Goal: Transaction & Acquisition: Obtain resource

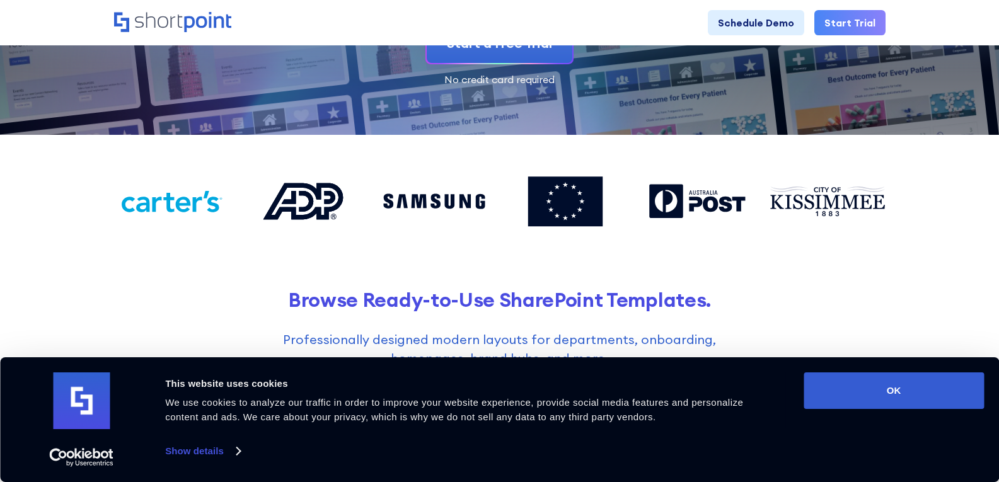
scroll to position [252, 0]
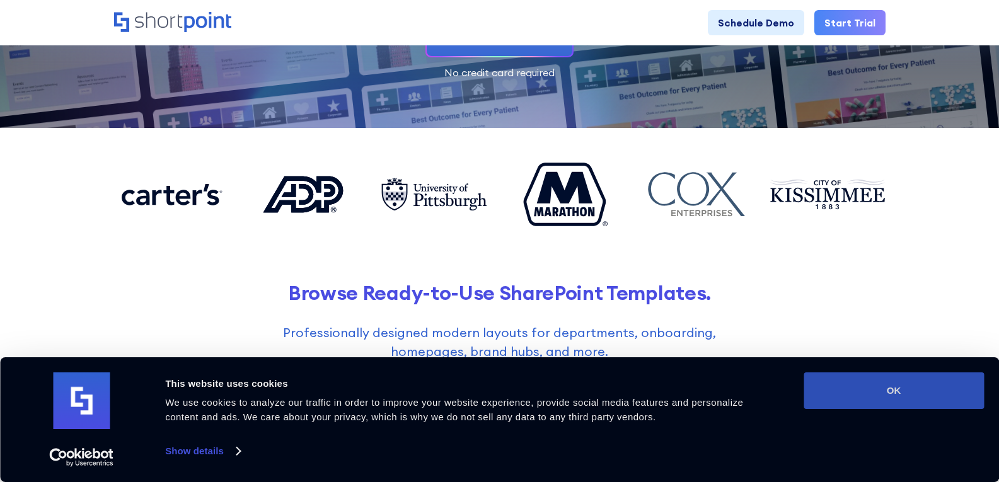
click at [953, 378] on button "OK" at bounding box center [894, 390] width 180 height 37
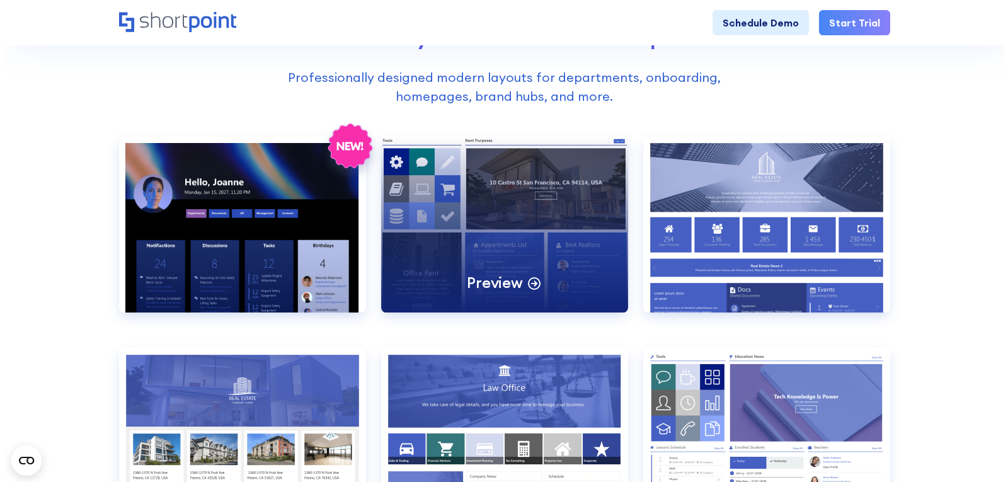
scroll to position [630, 0]
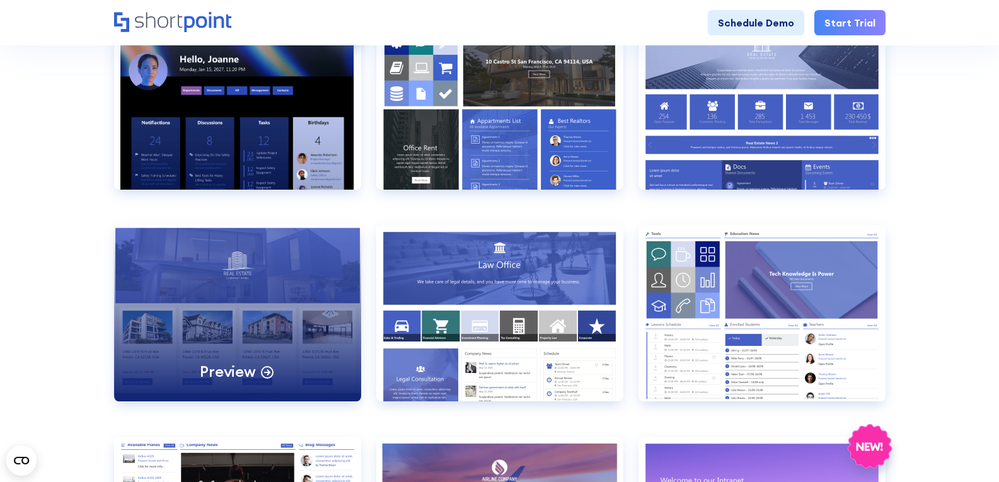
click at [302, 289] on div "Preview" at bounding box center [237, 313] width 247 height 176
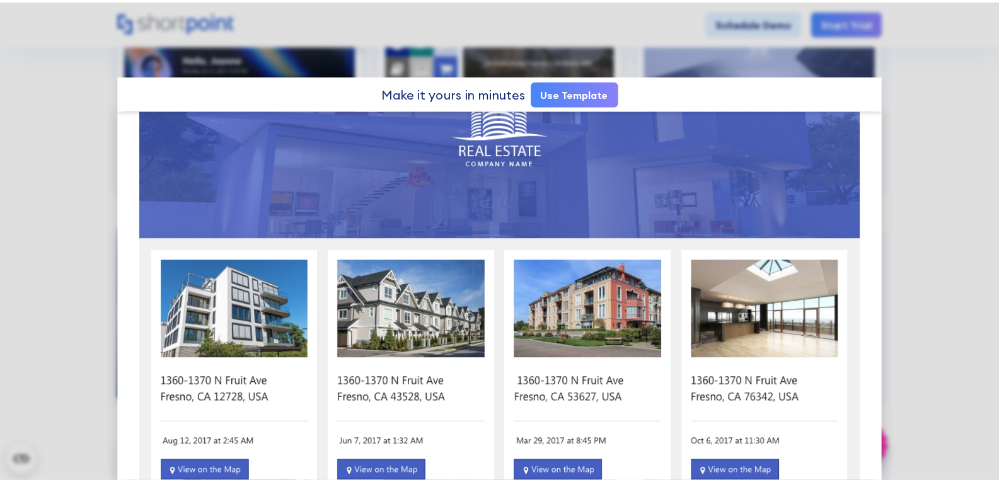
scroll to position [252, 0]
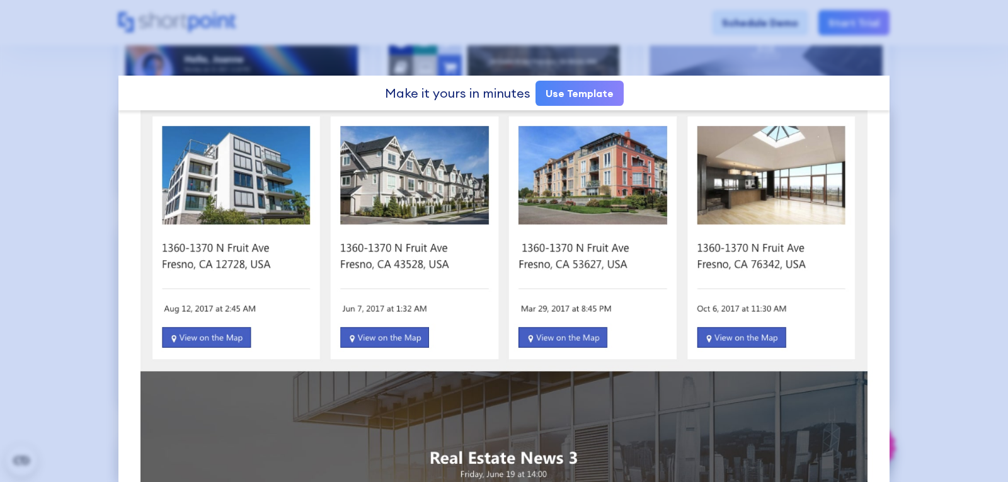
click at [54, 194] on div at bounding box center [504, 241] width 1008 height 482
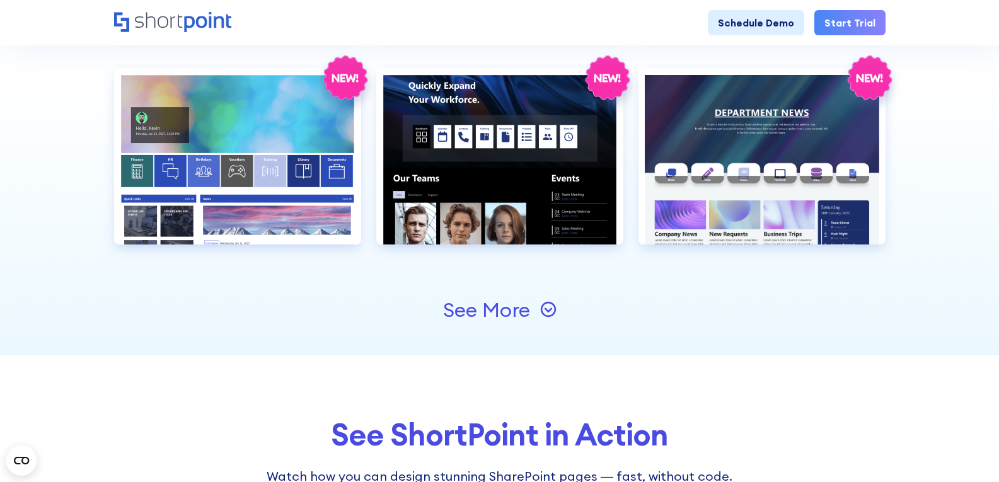
scroll to position [1449, 0]
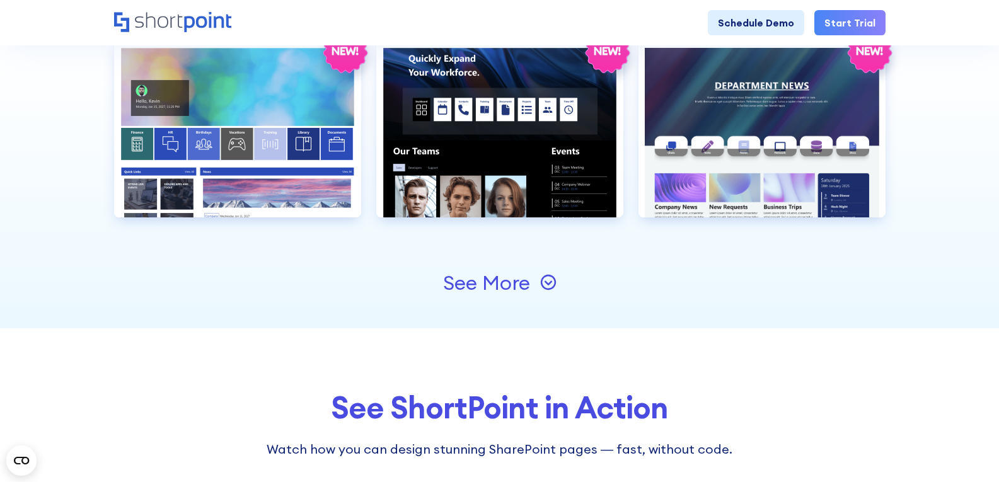
click at [551, 282] on icon at bounding box center [548, 283] width 8 height 4
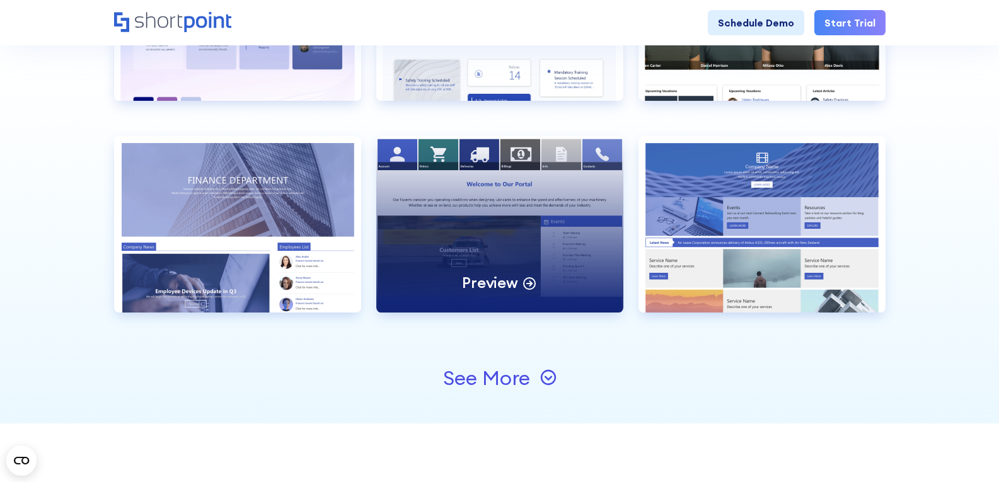
scroll to position [1702, 0]
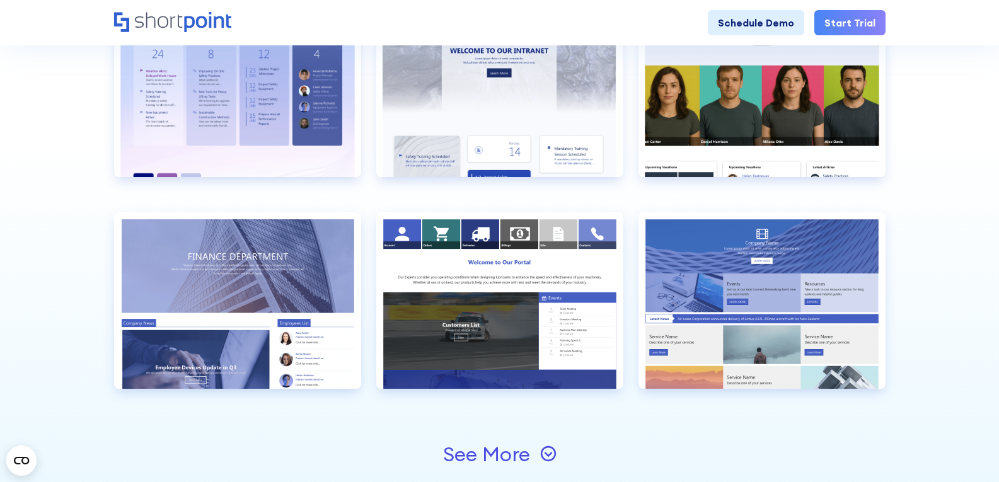
click at [505, 455] on div "See More" at bounding box center [486, 454] width 87 height 20
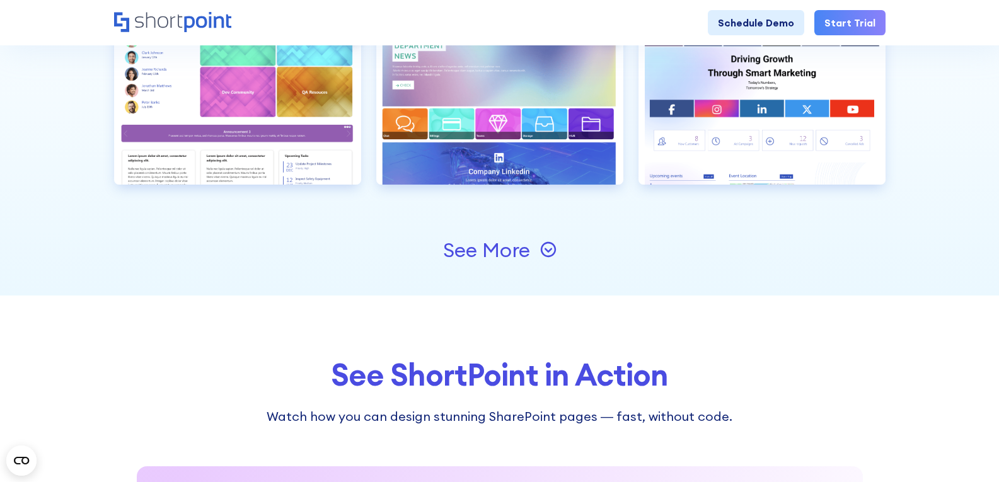
scroll to position [2332, 0]
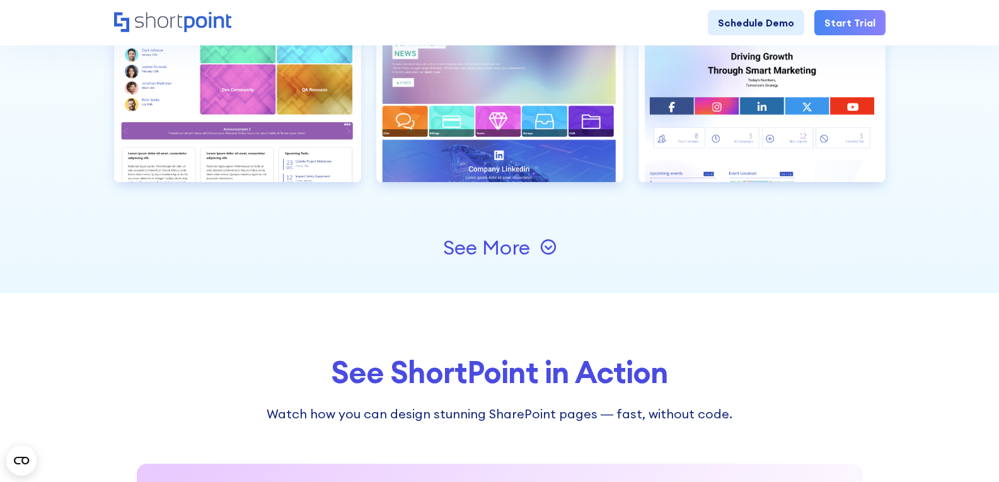
click at [542, 248] on icon at bounding box center [547, 246] width 15 height 15
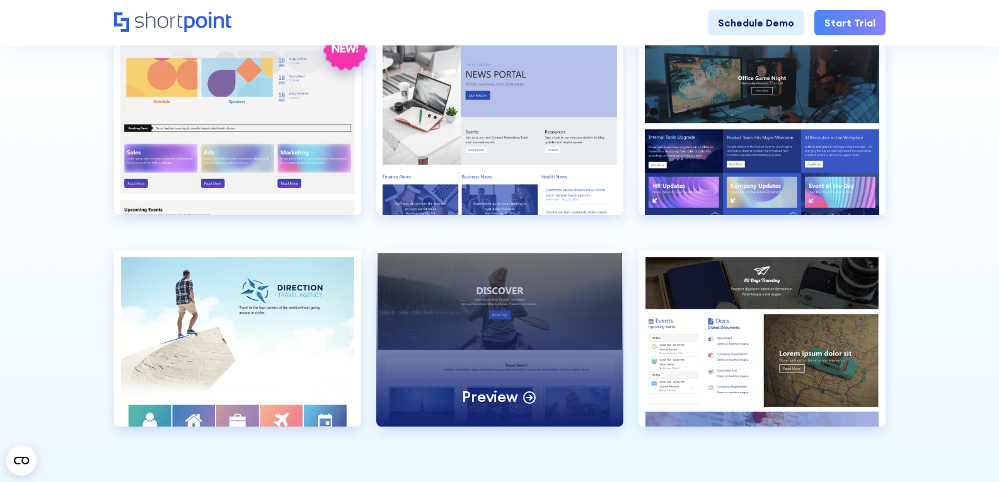
scroll to position [2584, 0]
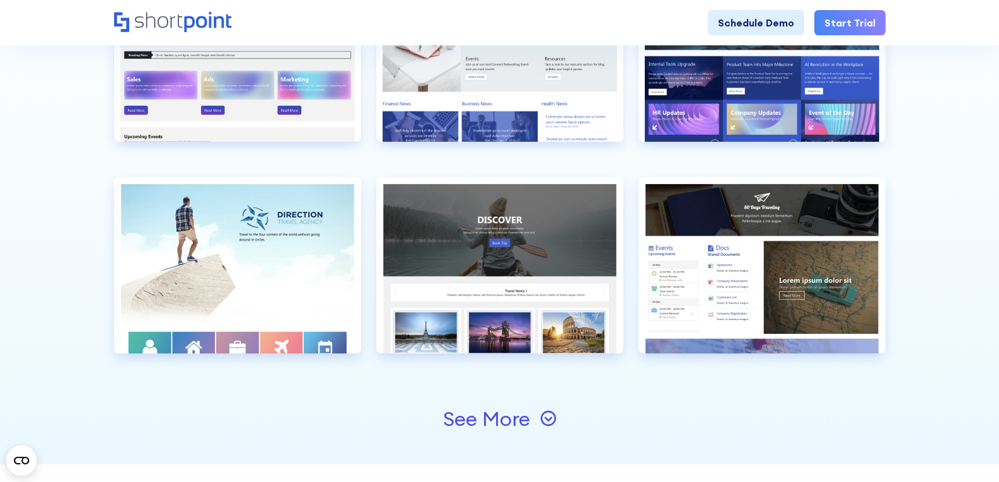
click at [491, 405] on div "See More" at bounding box center [499, 419] width 771 height 91
click at [494, 421] on div "See More" at bounding box center [486, 419] width 87 height 20
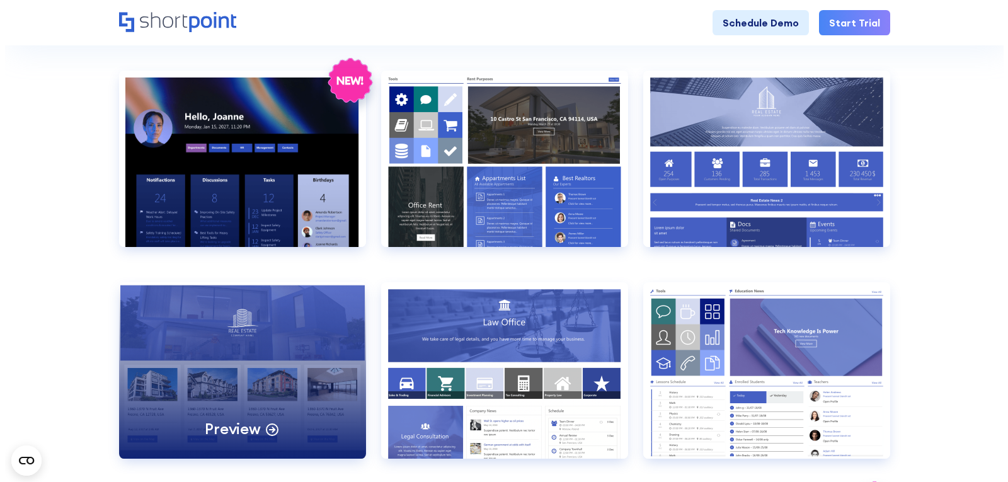
scroll to position [567, 0]
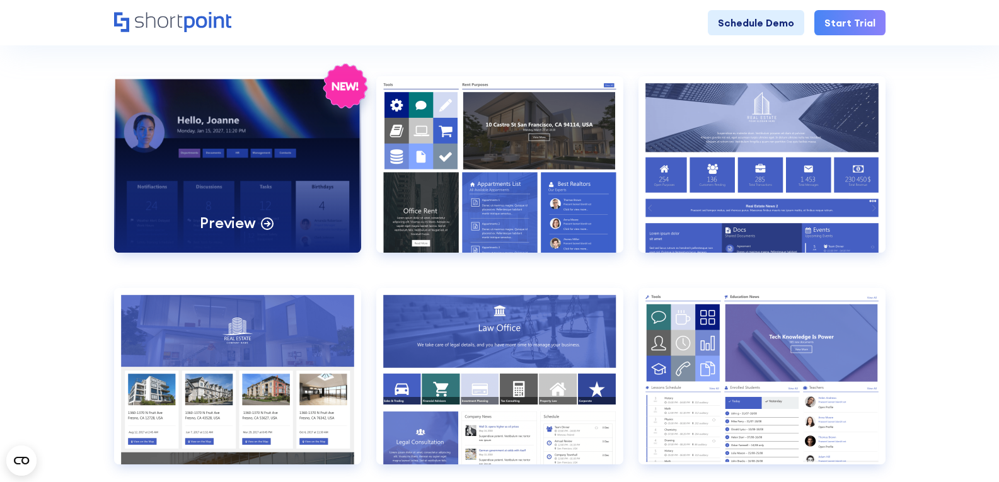
click at [199, 171] on div "Preview" at bounding box center [237, 164] width 247 height 176
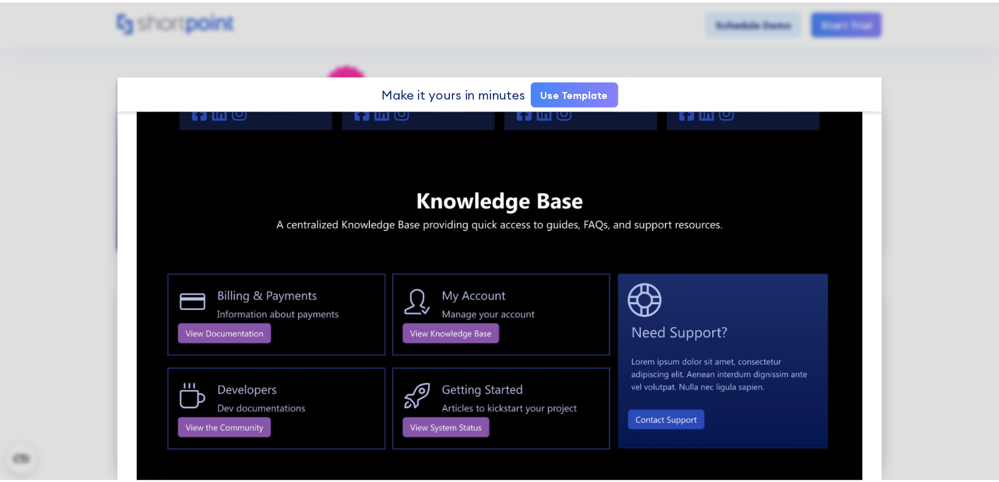
scroll to position [1512, 0]
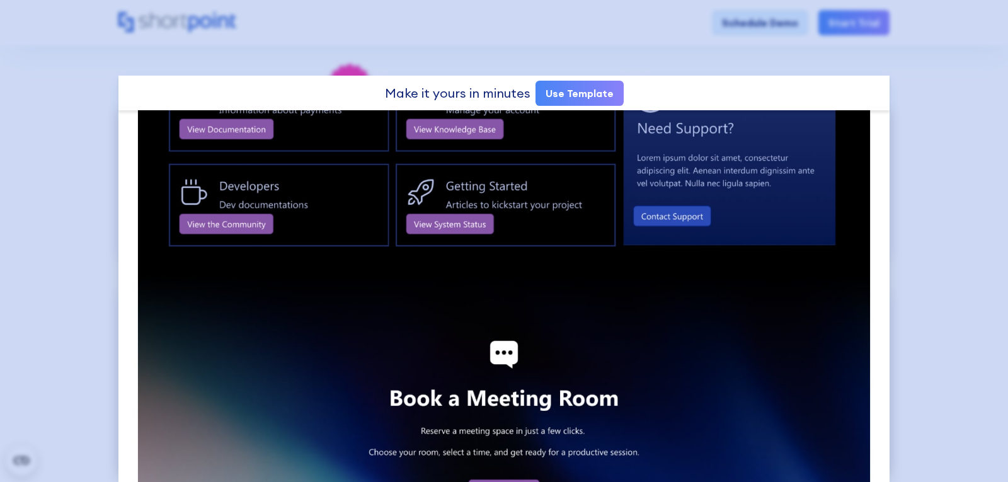
click at [907, 142] on div at bounding box center [504, 241] width 1008 height 482
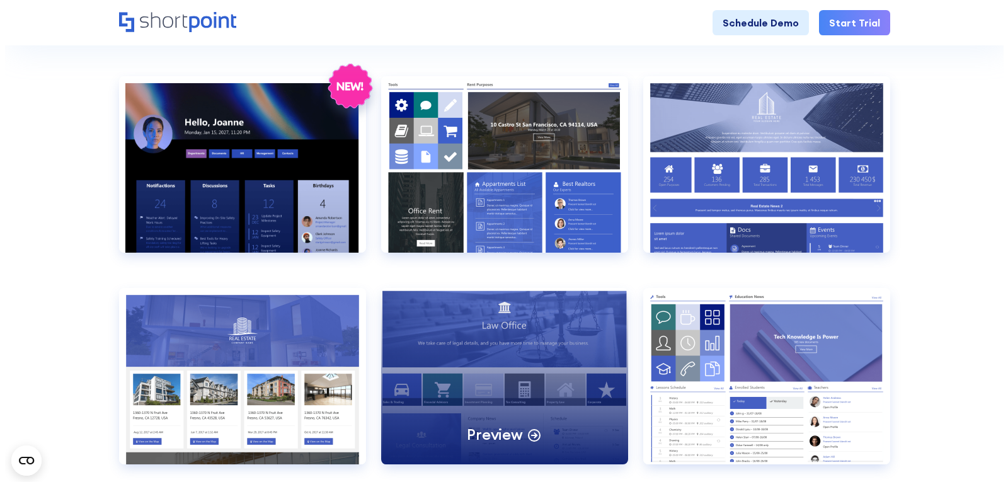
scroll to position [0, 0]
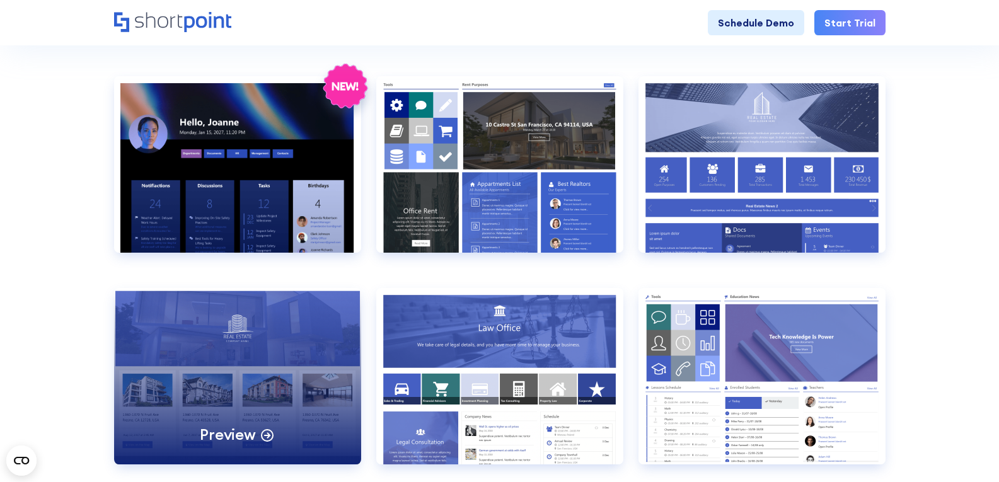
click at [239, 349] on div "Preview" at bounding box center [237, 376] width 247 height 176
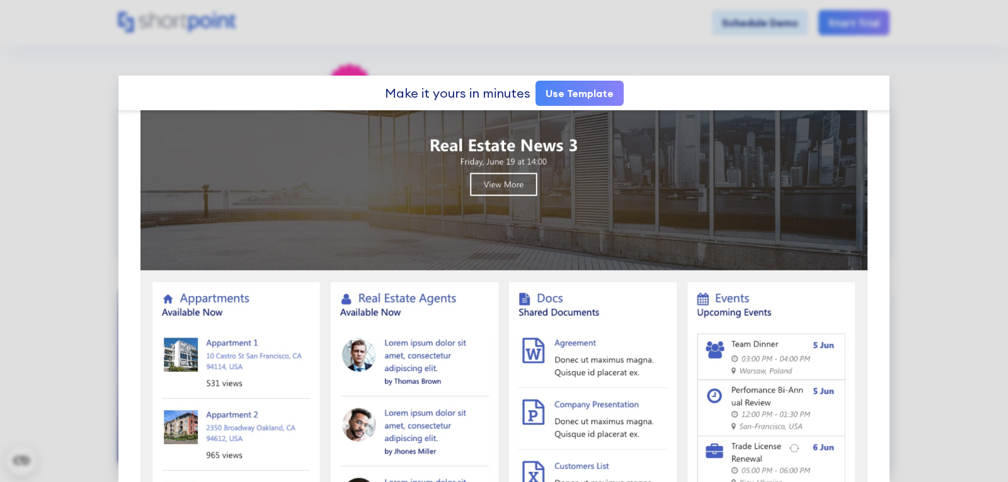
scroll to position [567, 0]
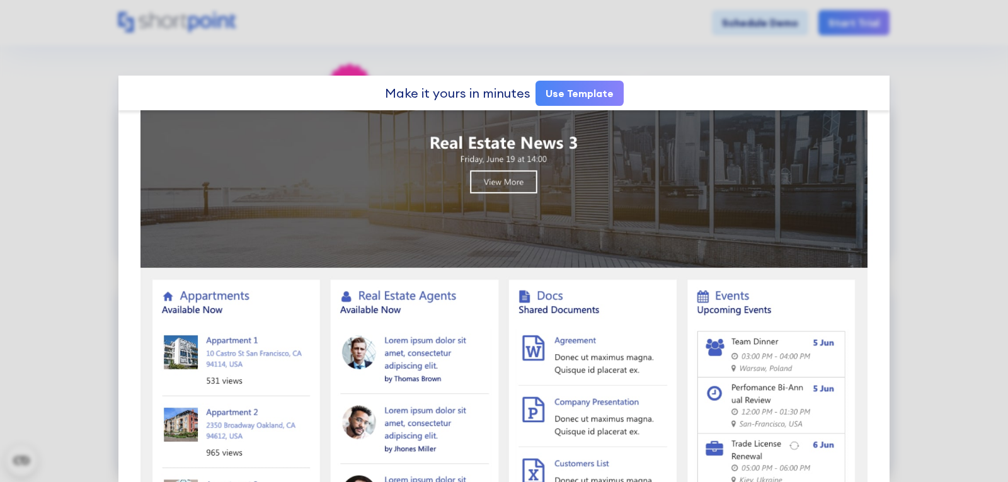
click at [566, 81] on link "Use Template" at bounding box center [580, 93] width 88 height 25
